Goal: Find specific page/section: Find specific page/section

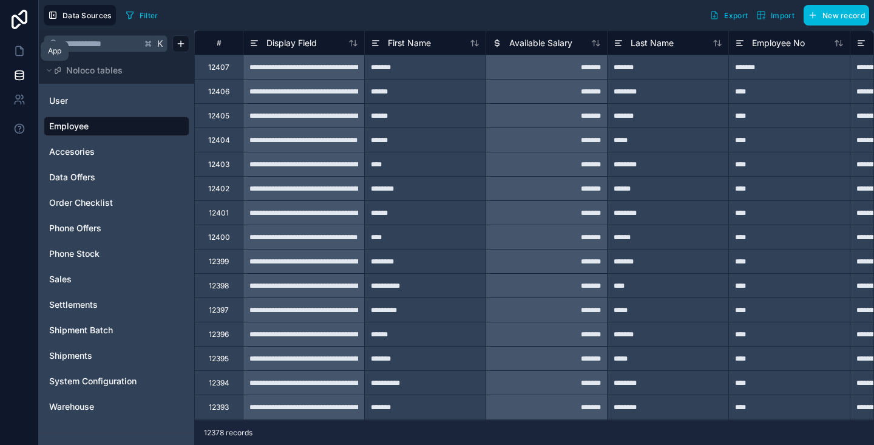
click at [30, 43] on link at bounding box center [19, 51] width 38 height 24
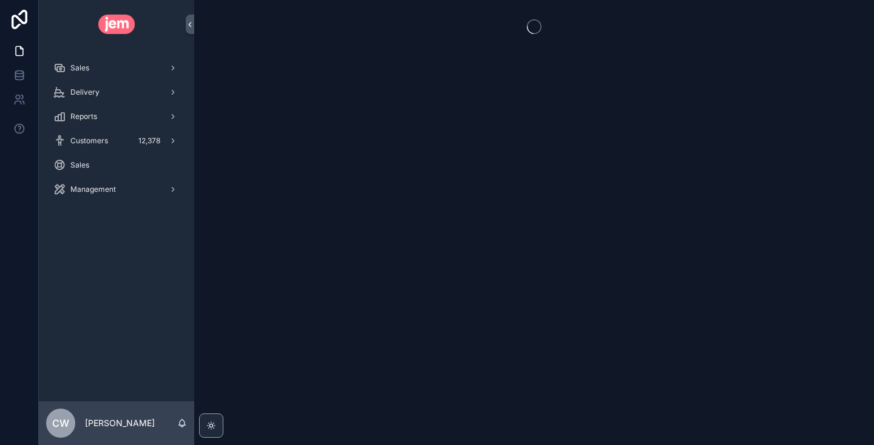
click at [95, 72] on div "Sales" at bounding box center [116, 67] width 126 height 19
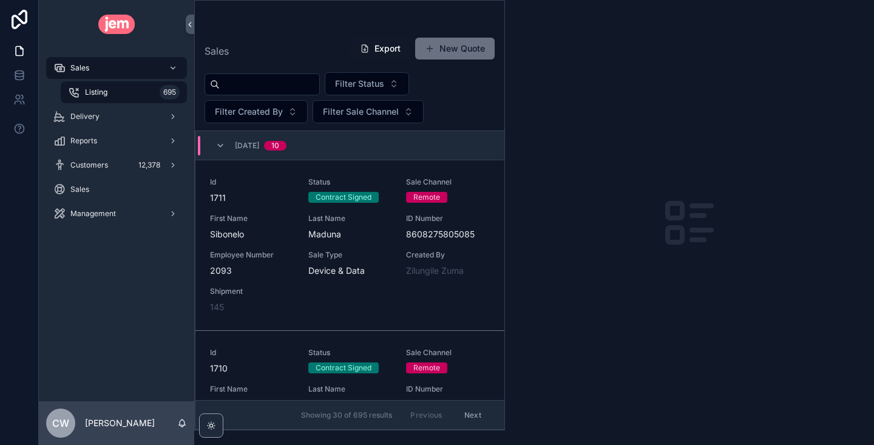
click at [277, 83] on input "scrollable content" at bounding box center [269, 84] width 99 height 17
type input "******"
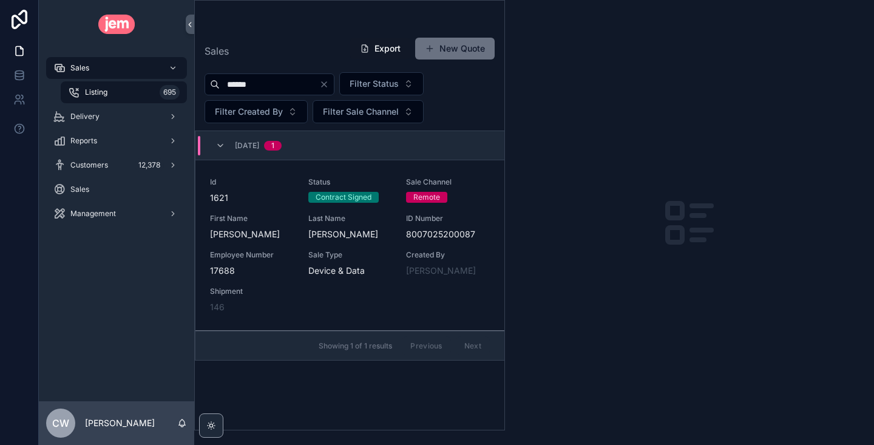
click at [252, 185] on span "Id" at bounding box center [252, 182] width 84 height 10
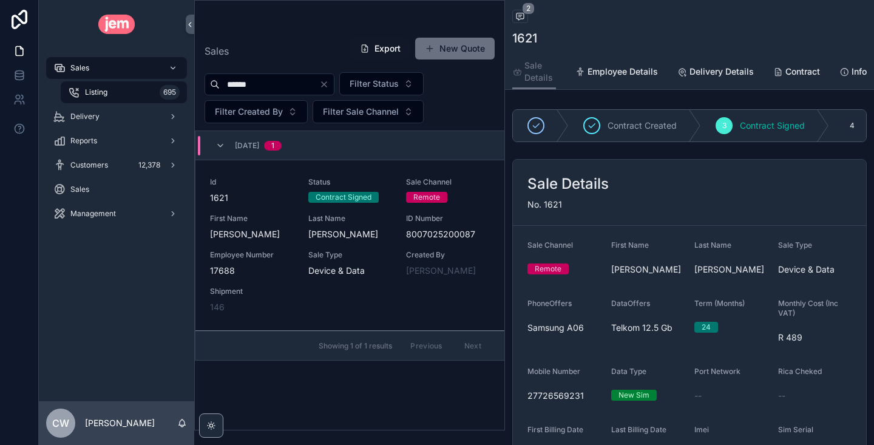
click at [711, 79] on link "Delivery Details" at bounding box center [715, 73] width 76 height 24
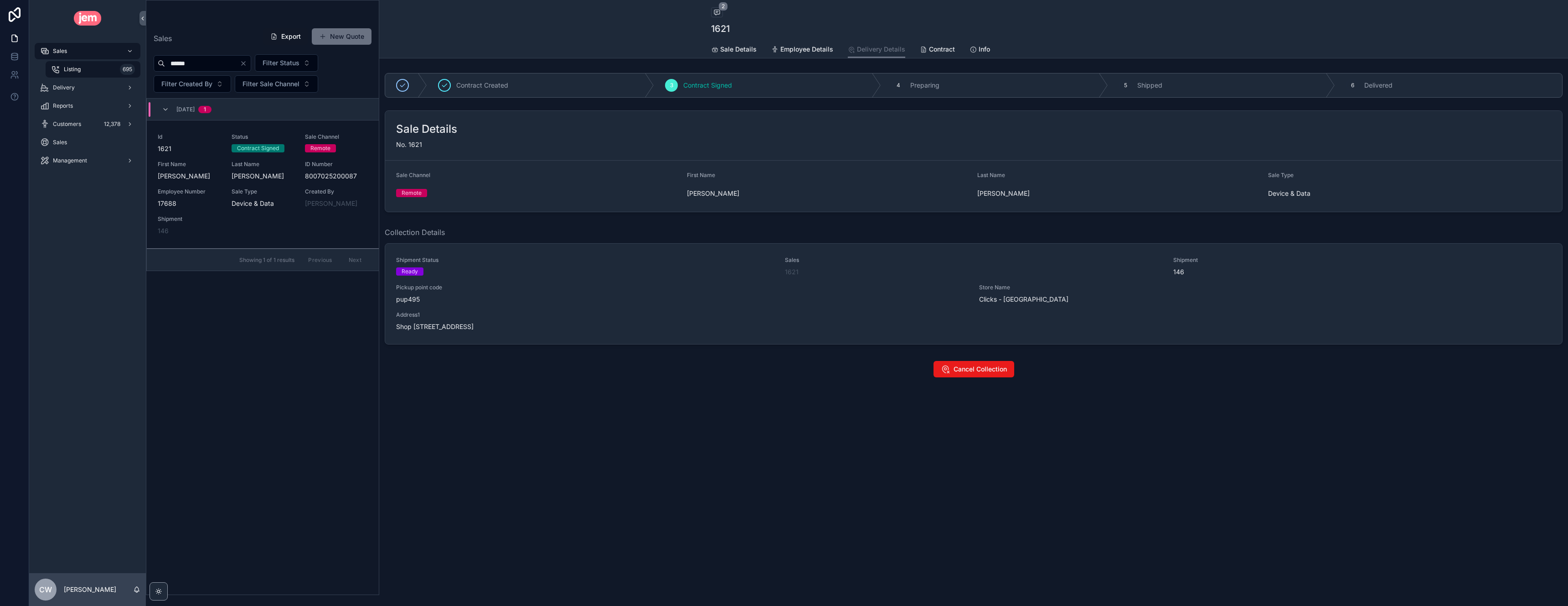
click at [656, 171] on div "Last Name" at bounding box center [1119, 177] width 283 height 11
click at [656, 76] on div "4 Preparing" at bounding box center [995, 86] width 227 height 24
click at [656, 89] on div "4 Preparing" at bounding box center [995, 86] width 227 height 24
click at [656, 51] on div "Contract" at bounding box center [937, 49] width 35 height 9
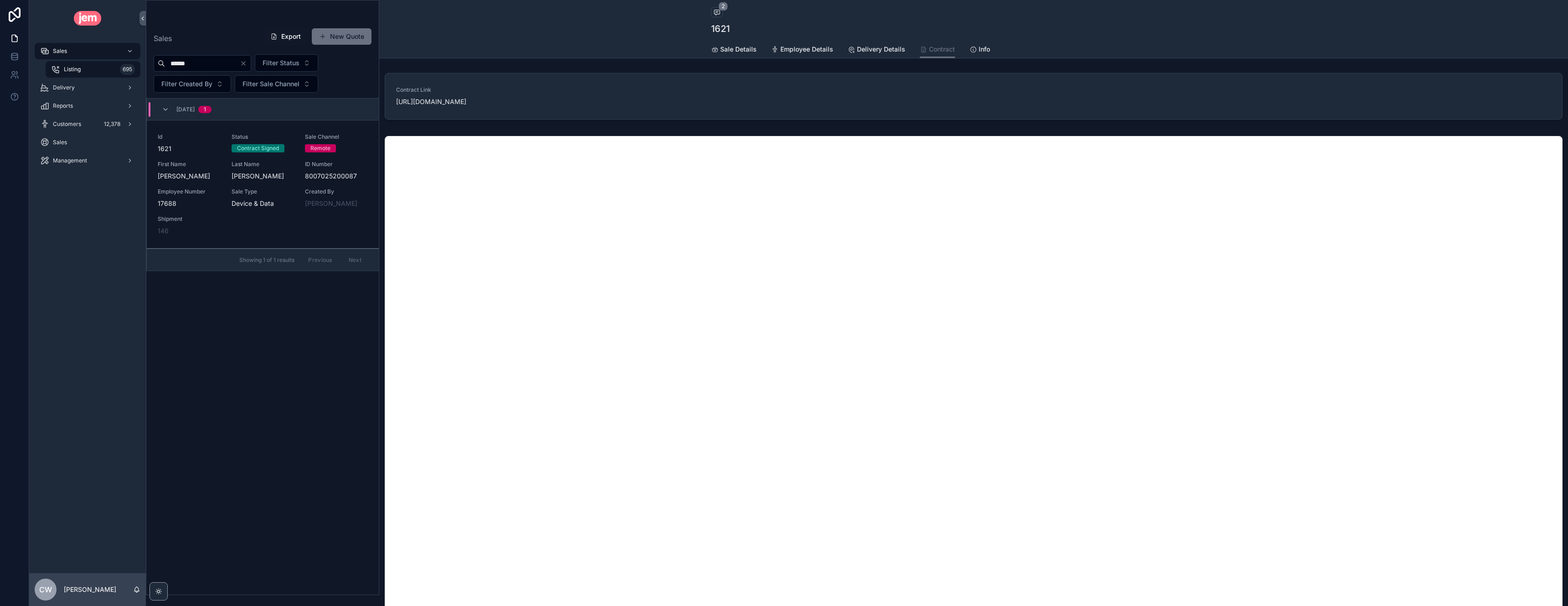
click at [77, 91] on div "Delivery" at bounding box center [87, 87] width 95 height 14
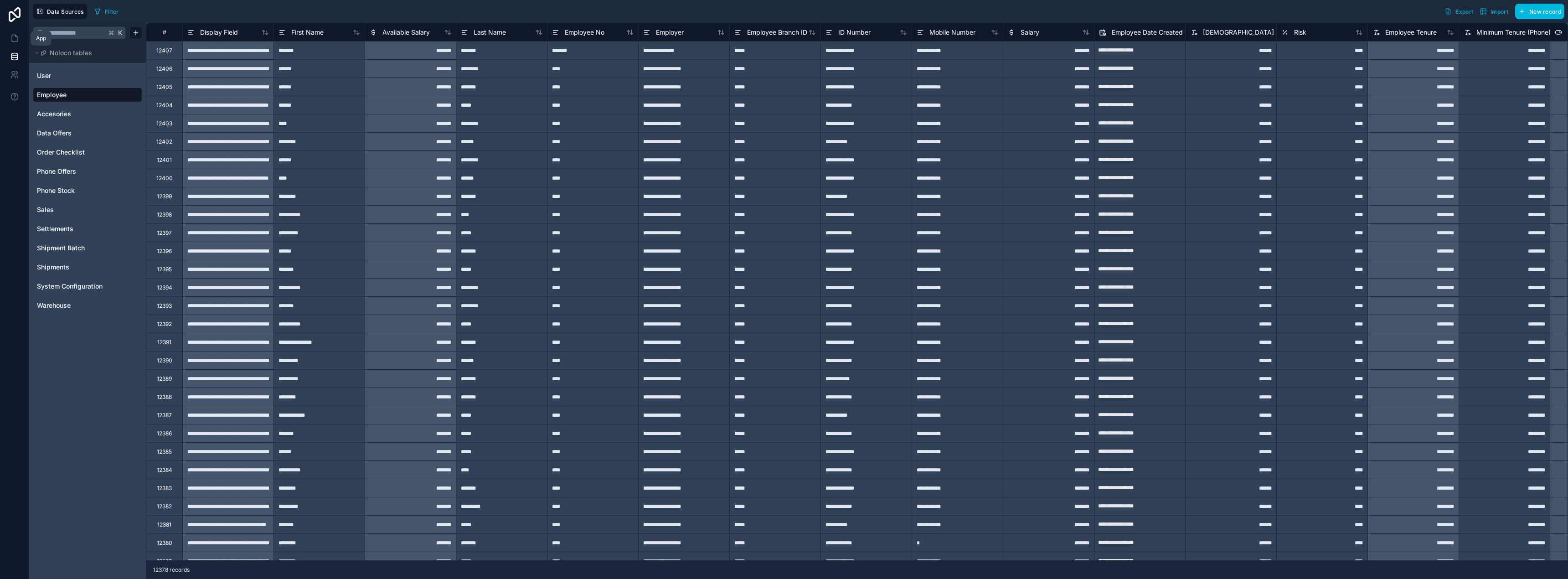
click at [14, 40] on icon at bounding box center [14, 38] width 9 height 9
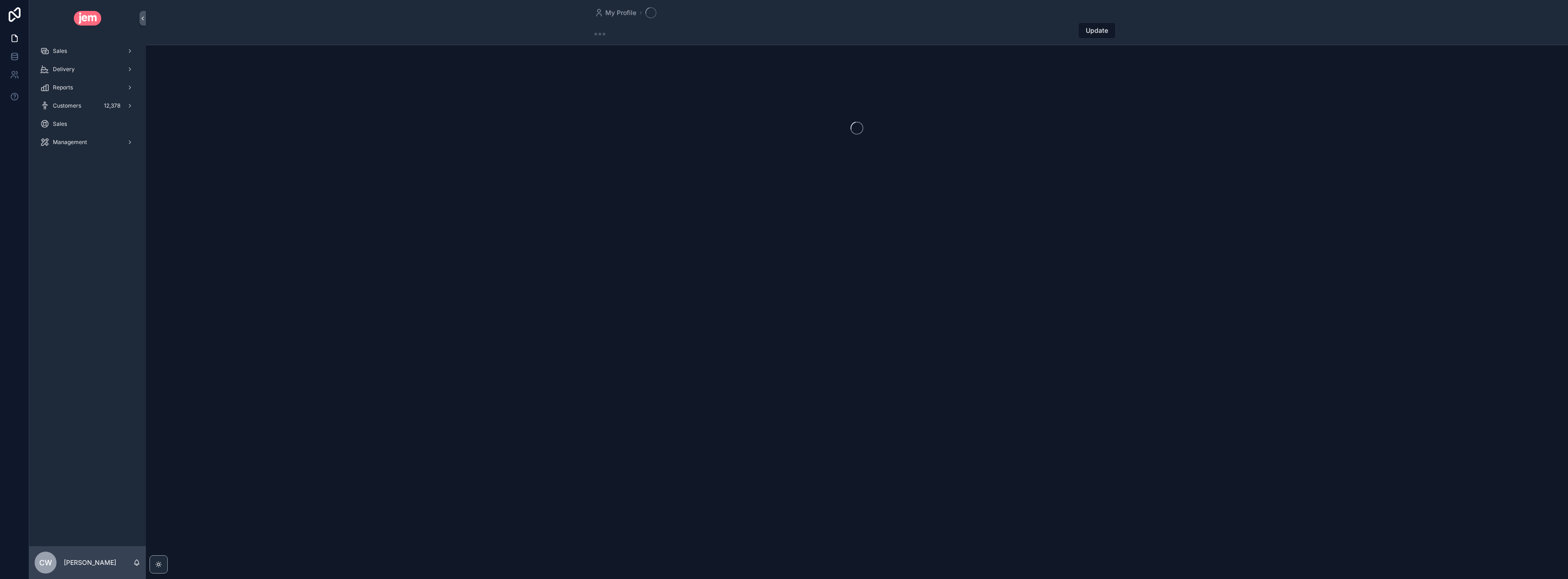
click at [70, 57] on div "Sales" at bounding box center [87, 50] width 95 height 14
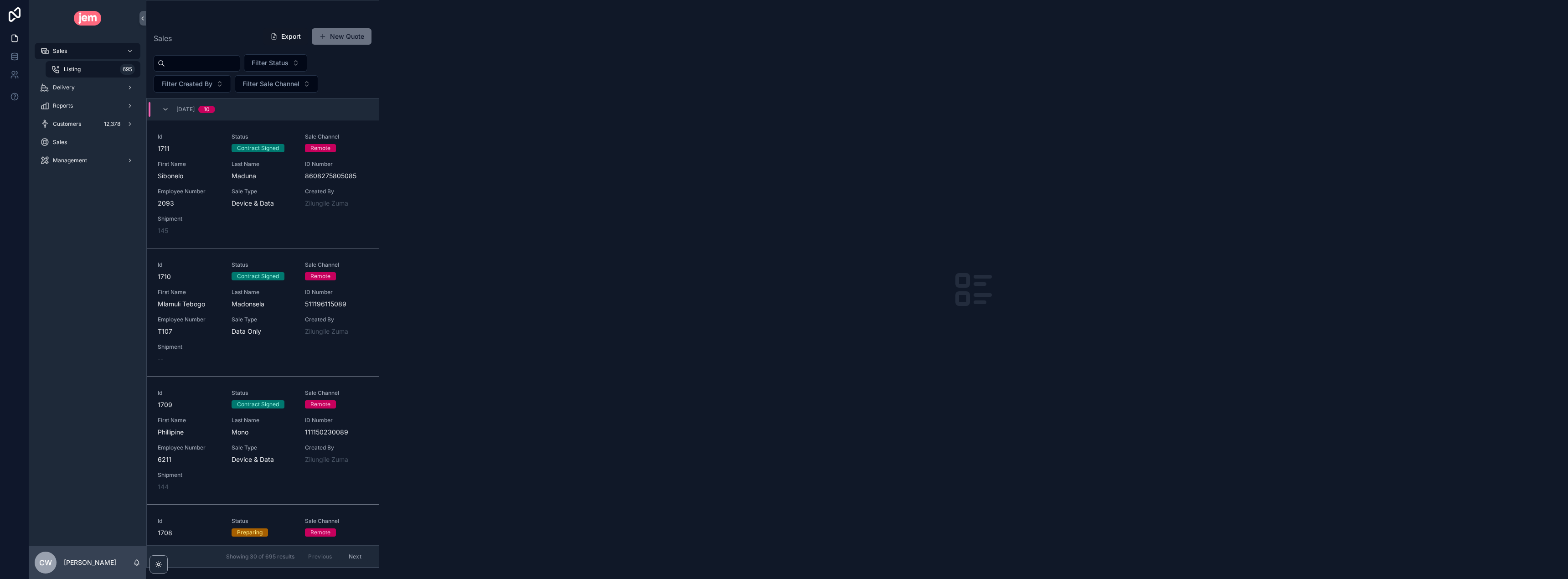
click at [89, 68] on div "Listing 695" at bounding box center [93, 69] width 84 height 14
click at [189, 59] on input "scrollable content" at bounding box center [202, 63] width 74 height 13
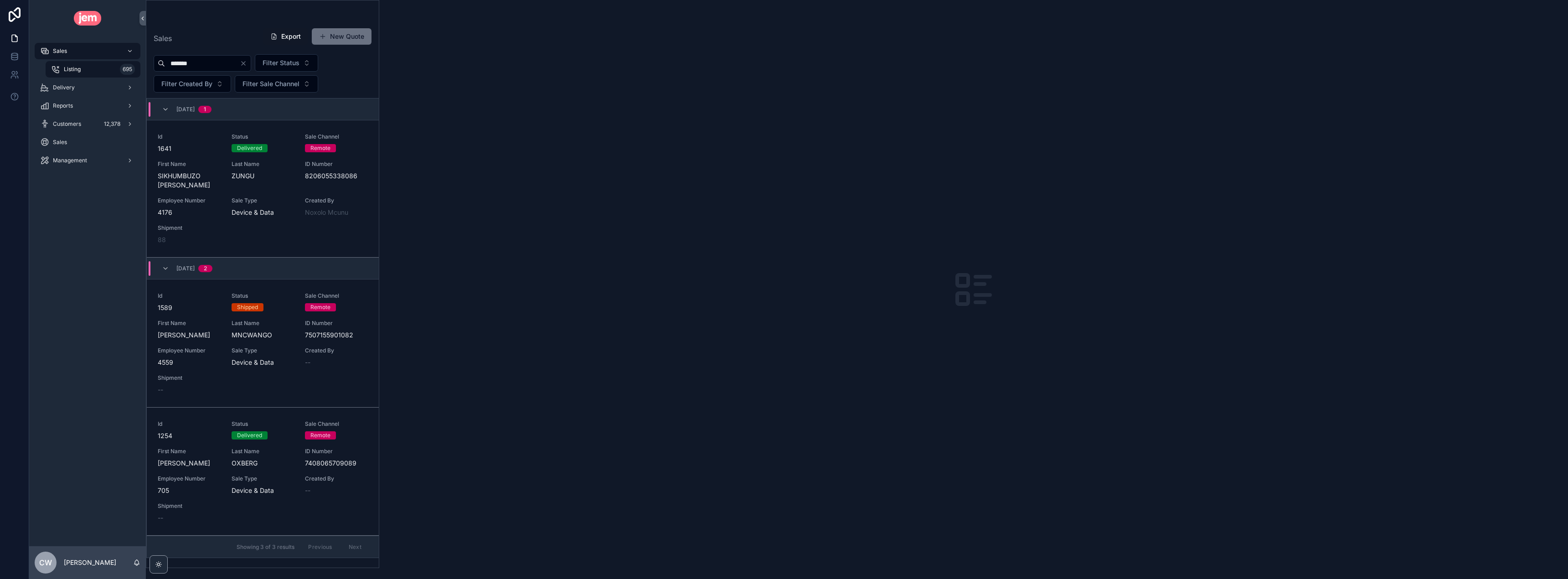
scroll to position [9, 0]
type input "*******"
click at [210, 303] on span "1589" at bounding box center [189, 307] width 63 height 9
